Goal: Book appointment/travel/reservation

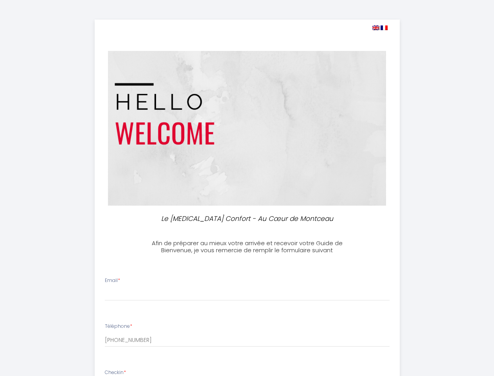
select select
click at [376, 28] on img at bounding box center [376, 27] width 7 height 5
select select
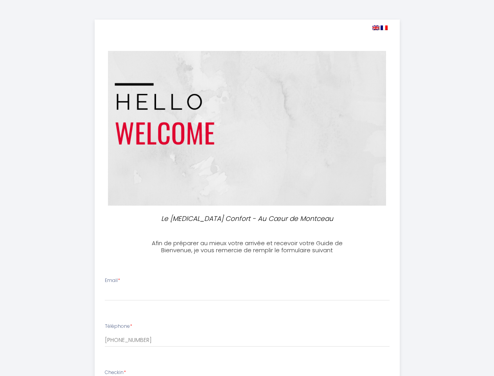
click at [384, 28] on img at bounding box center [384, 27] width 7 height 5
select select
